Goal: Use online tool/utility

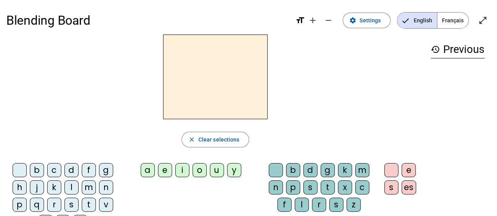
scroll to position [5, 0]
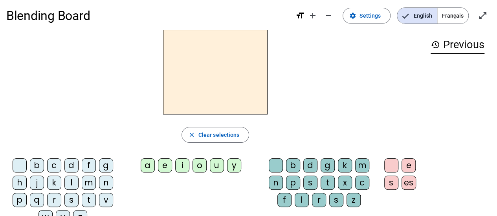
click at [71, 166] on div "d" at bounding box center [71, 166] width 14 height 14
click at [72, 183] on div "l" at bounding box center [71, 183] width 14 height 14
click at [216, 164] on div "u" at bounding box center [217, 166] width 14 height 14
click at [166, 166] on div "e" at bounding box center [165, 166] width 14 height 14
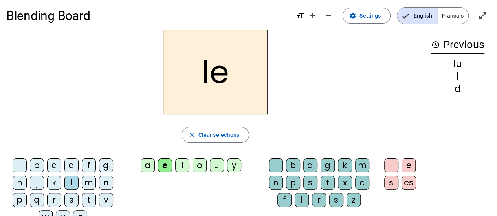
click at [90, 199] on div "t" at bounding box center [89, 200] width 14 height 14
click at [219, 164] on div "u" at bounding box center [217, 166] width 14 height 14
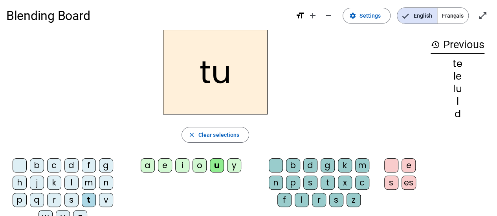
click at [72, 166] on div "d" at bounding box center [71, 166] width 14 height 14
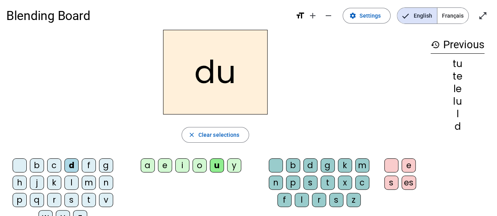
click at [166, 166] on div "e" at bounding box center [165, 166] width 14 height 14
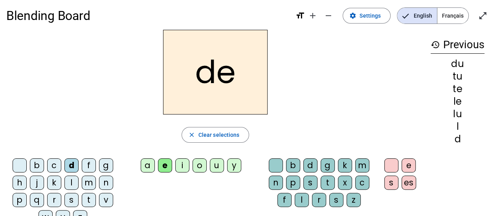
click at [89, 200] on div "t" at bounding box center [89, 200] width 14 height 14
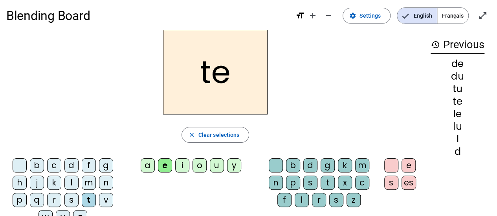
click at [148, 165] on div "a" at bounding box center [148, 166] width 14 height 14
